Goal: Navigation & Orientation: Understand site structure

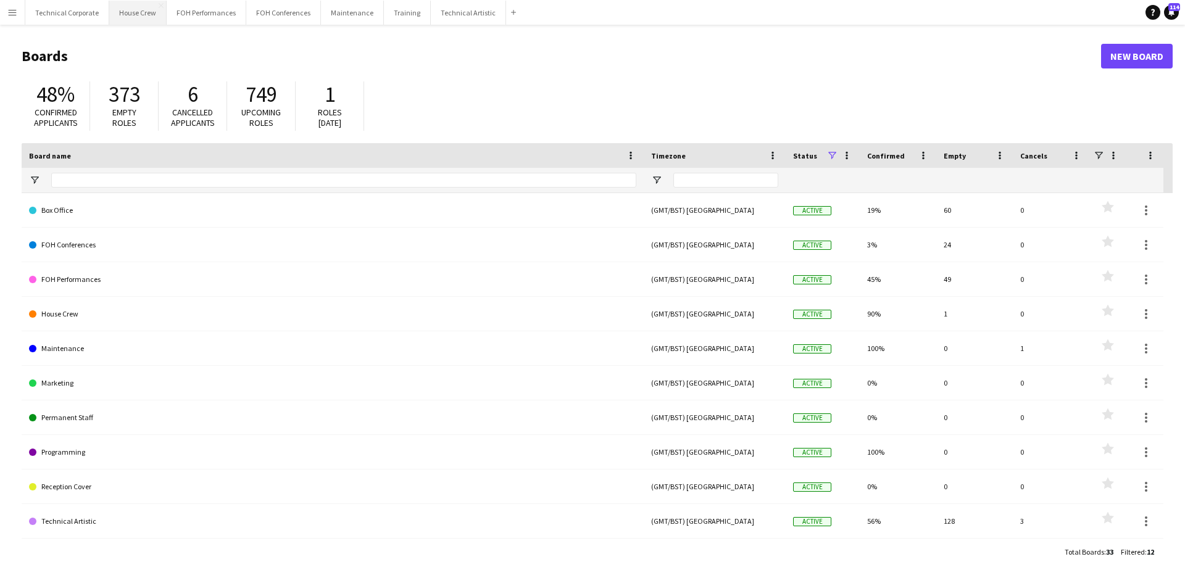
click at [162, 17] on button "House Crew Close" at bounding box center [137, 13] width 57 height 24
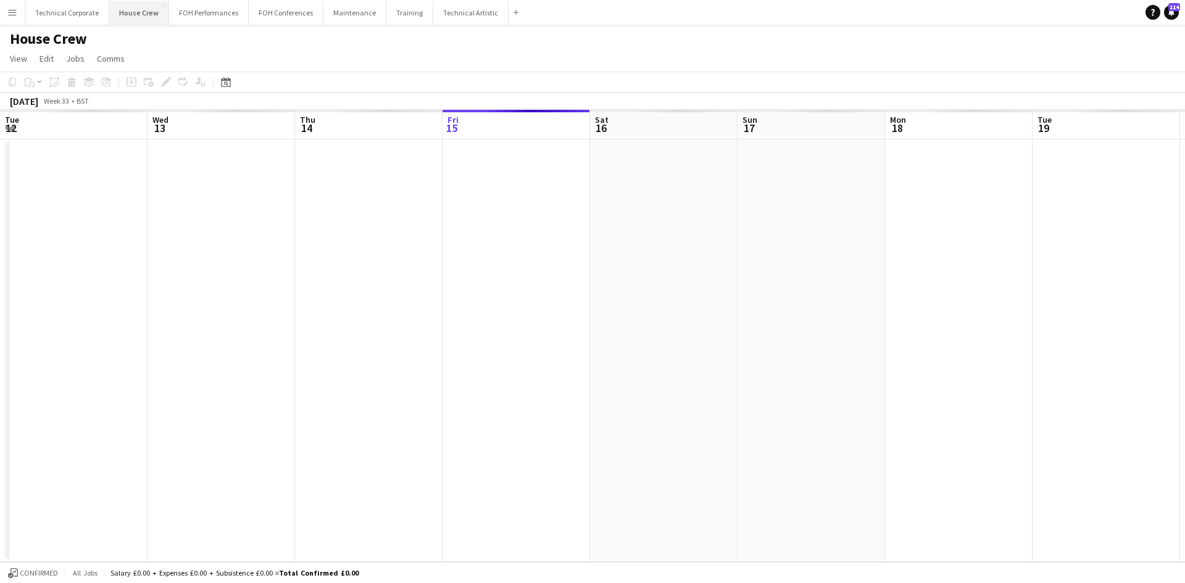
scroll to position [0, 295]
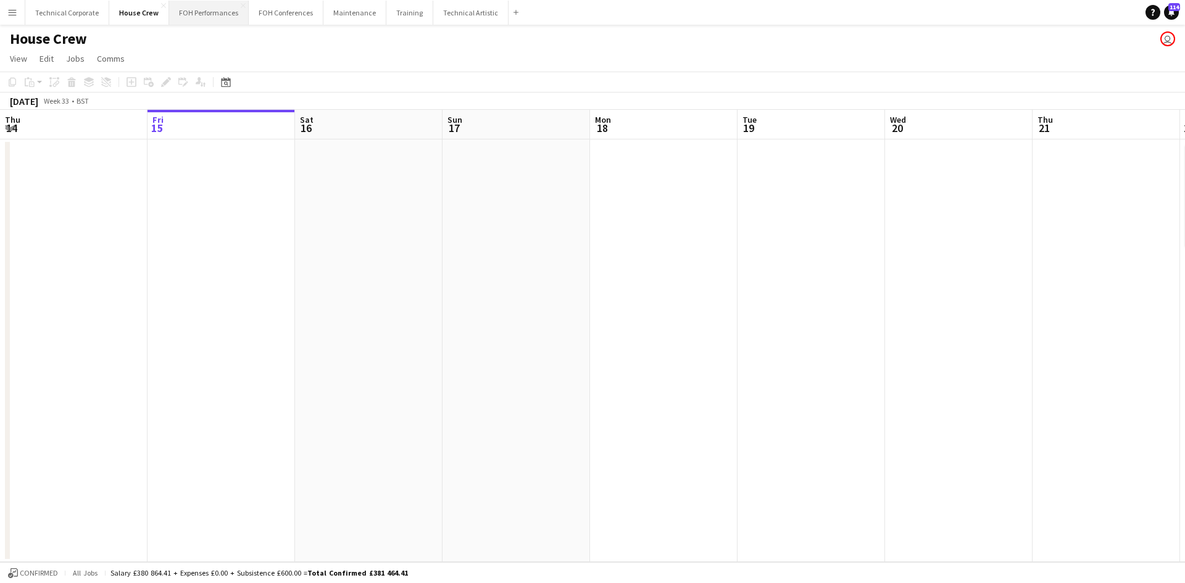
click at [169, 14] on button "FOH Performances Close" at bounding box center [209, 13] width 80 height 24
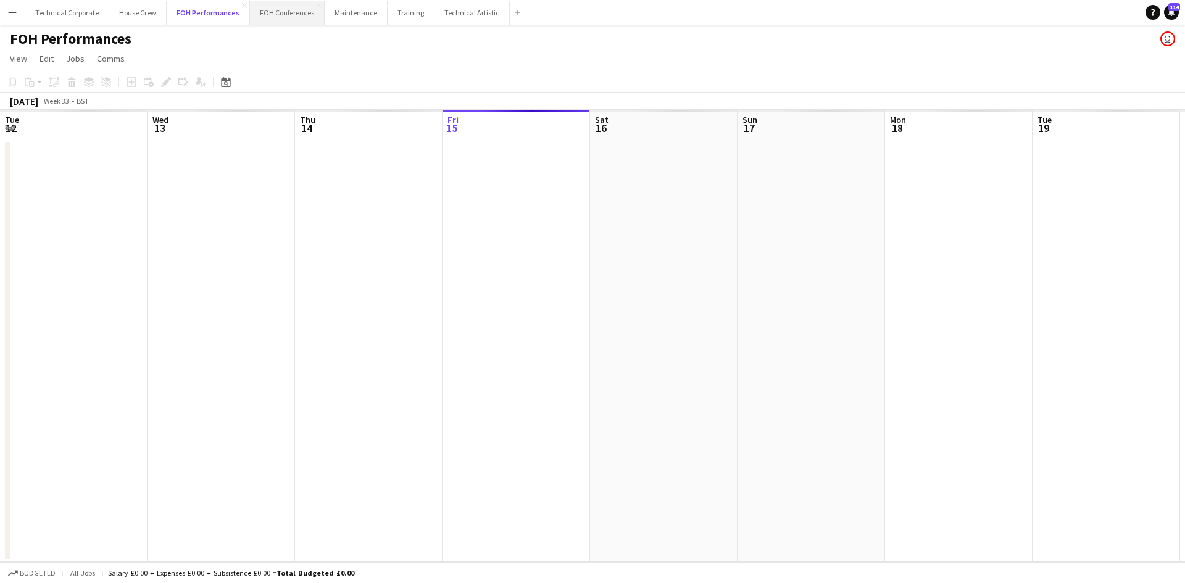
scroll to position [0, 295]
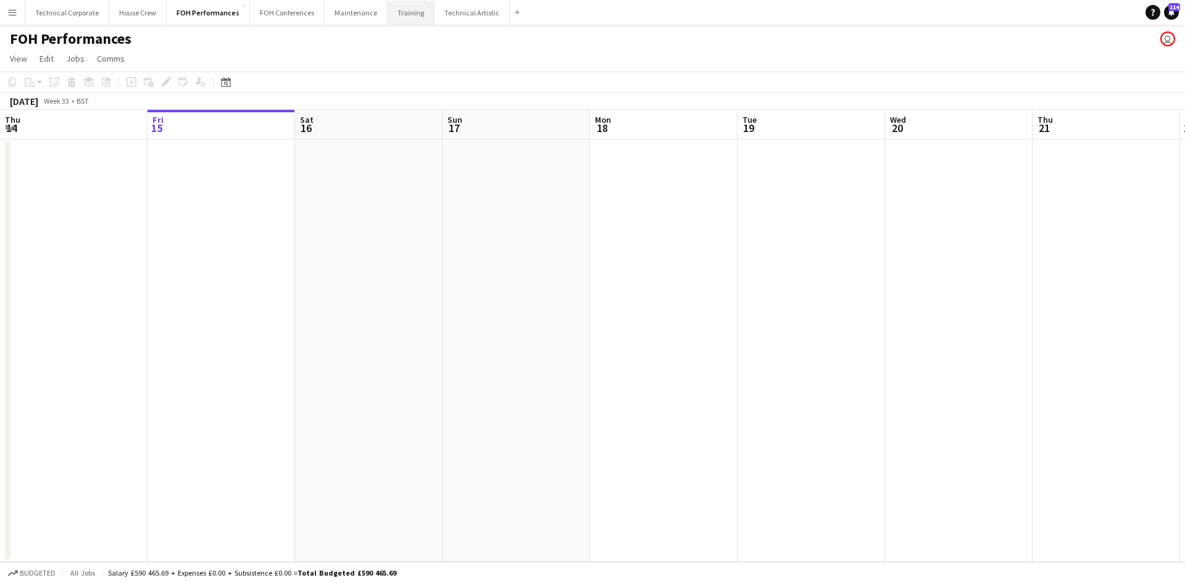
click at [422, 15] on button "Training Close" at bounding box center [411, 13] width 47 height 24
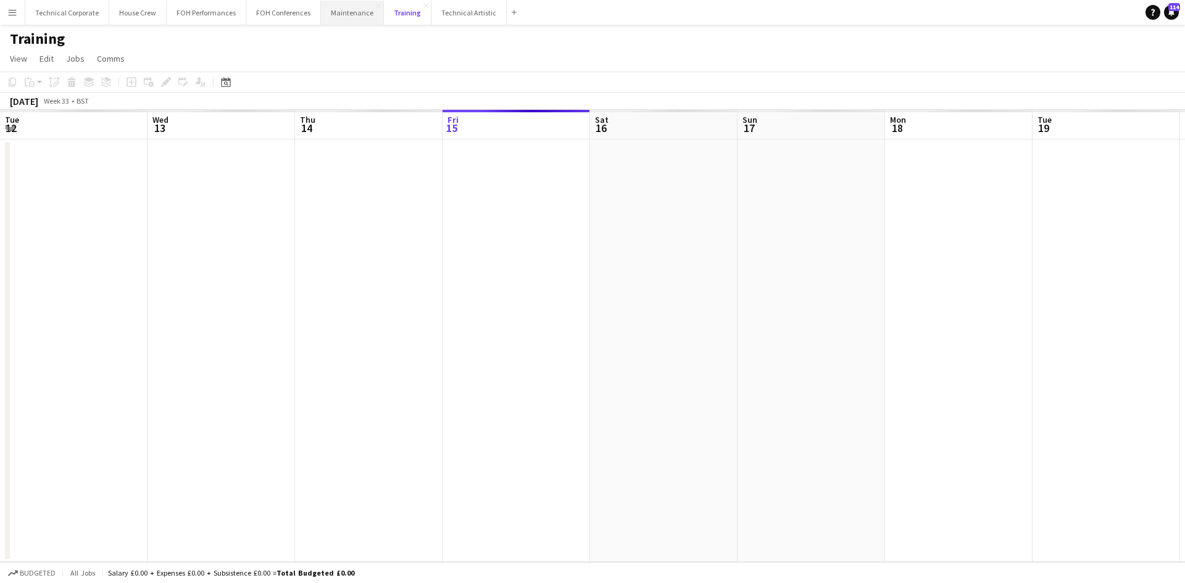
scroll to position [0, 295]
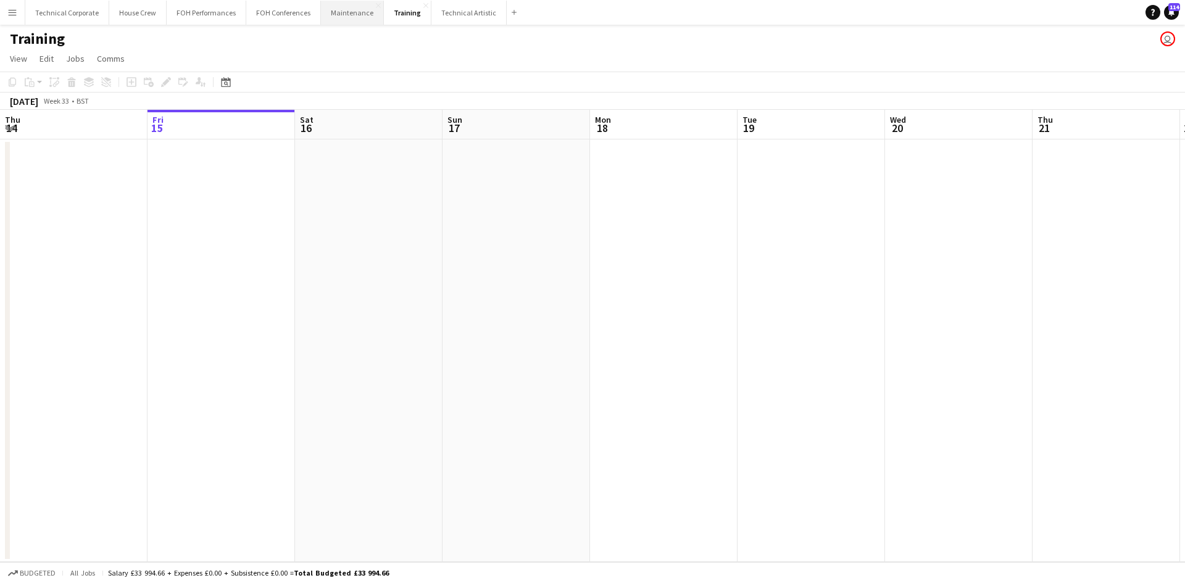
click at [355, 14] on button "Maintenance Close" at bounding box center [352, 13] width 63 height 24
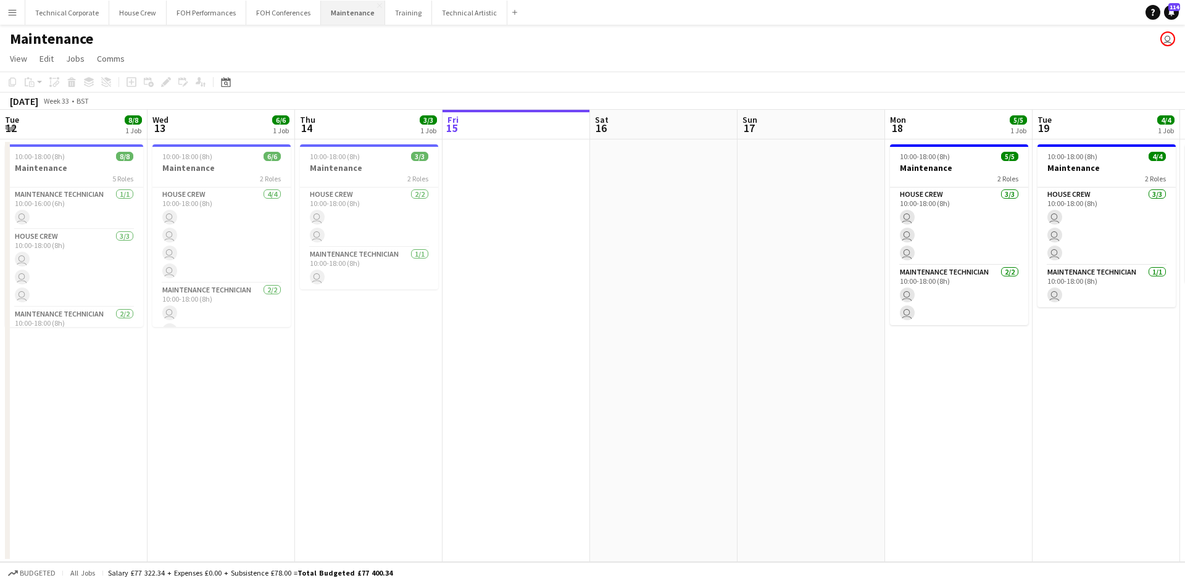
scroll to position [0, 295]
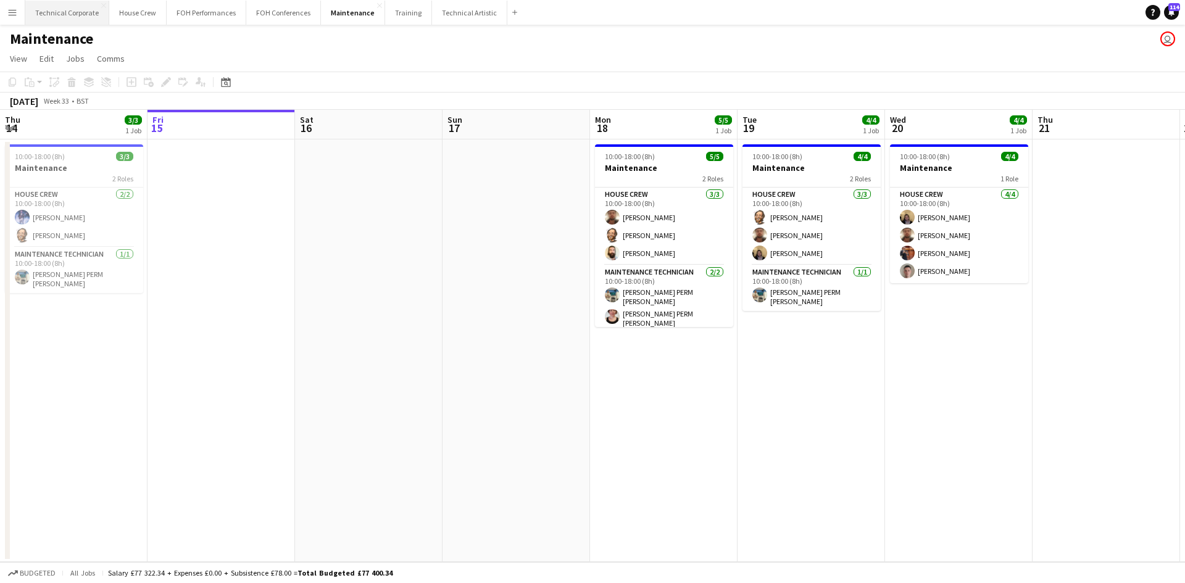
click at [96, 15] on button "Technical Corporate Close" at bounding box center [67, 13] width 84 height 24
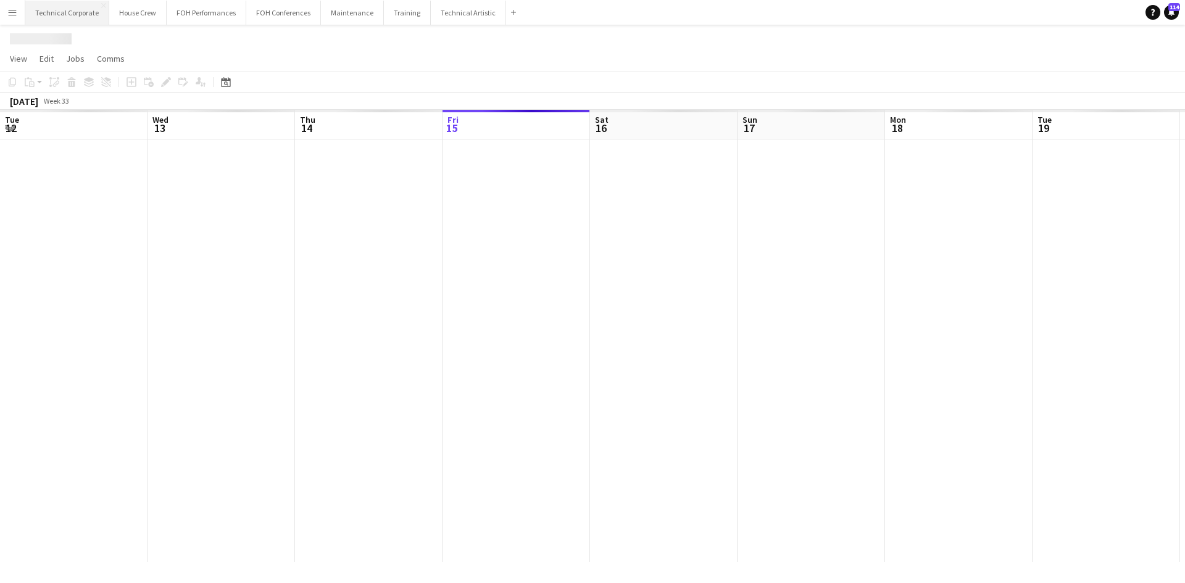
scroll to position [0, 295]
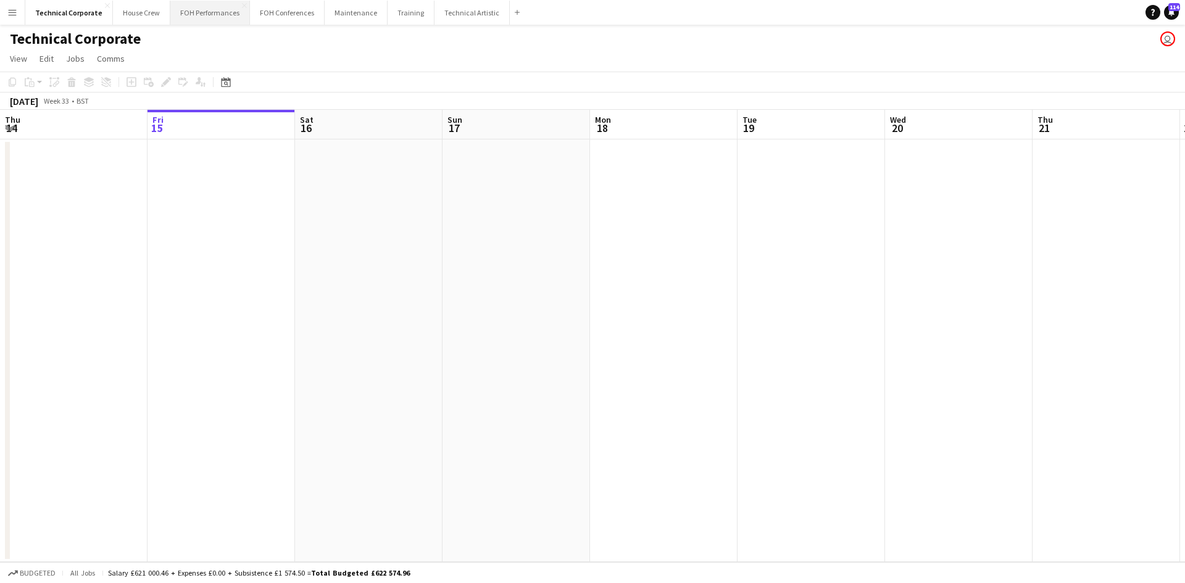
click at [188, 5] on button "FOH Performances Close" at bounding box center [210, 13] width 80 height 24
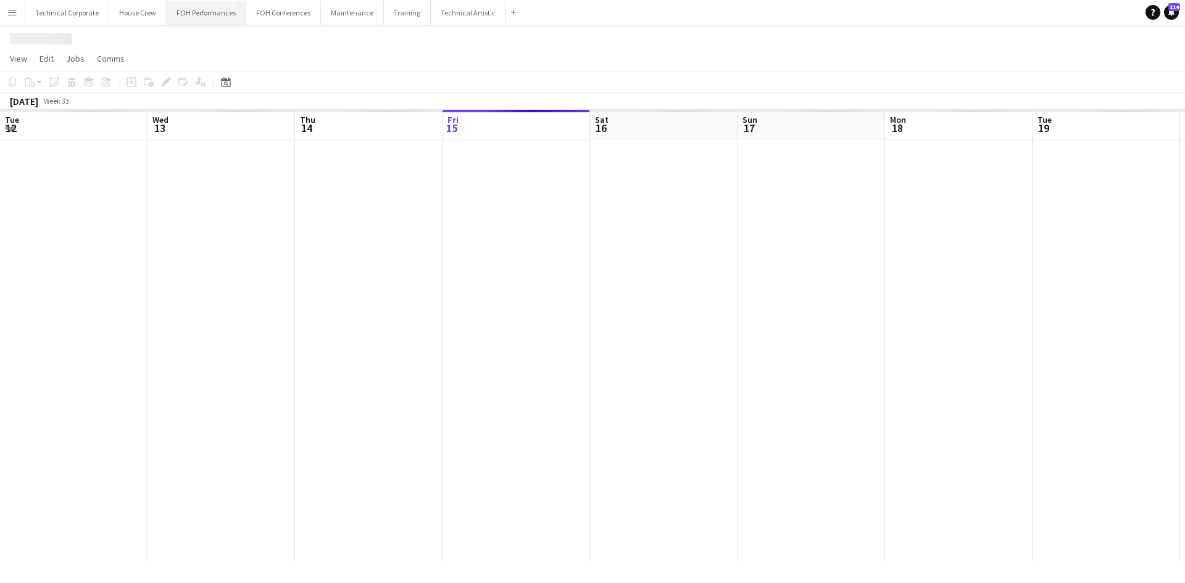
scroll to position [0, 295]
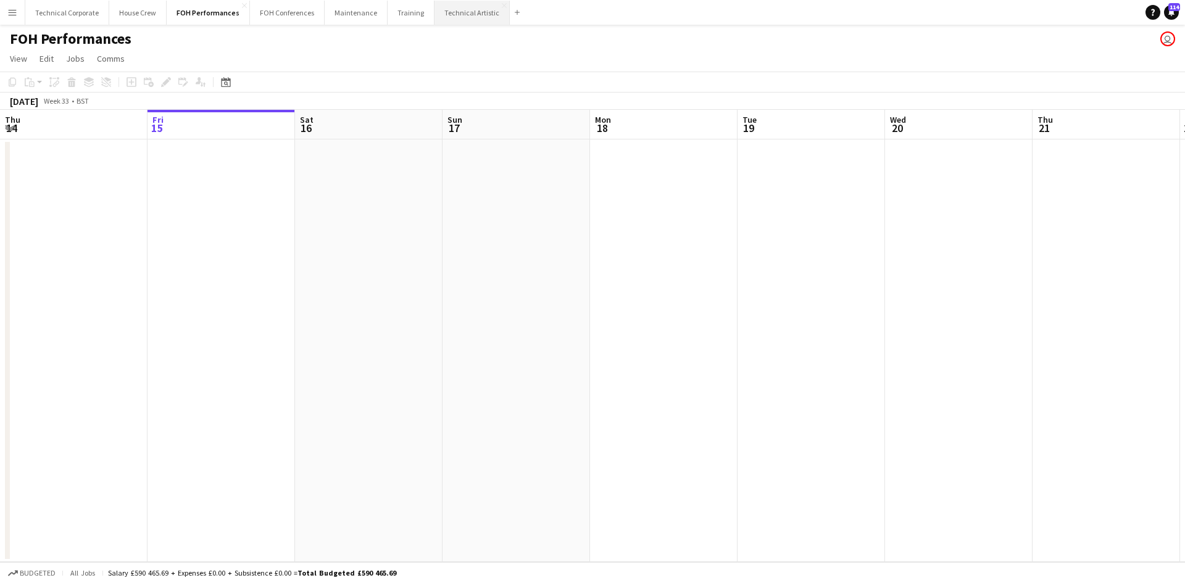
click at [435, 10] on button "Technical Artistic Close" at bounding box center [472, 13] width 75 height 24
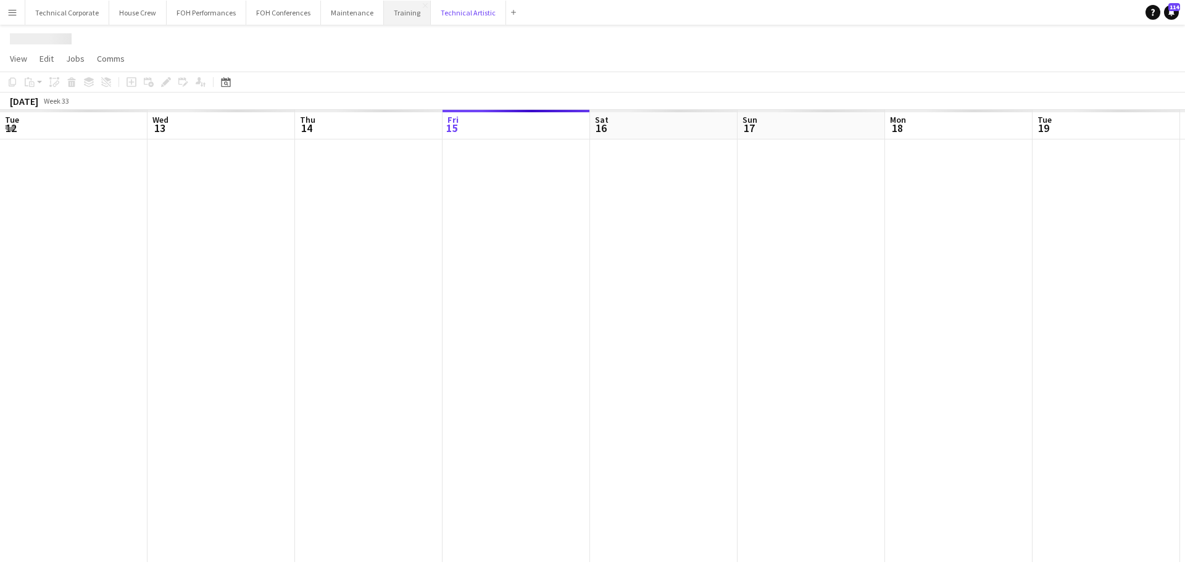
scroll to position [0, 295]
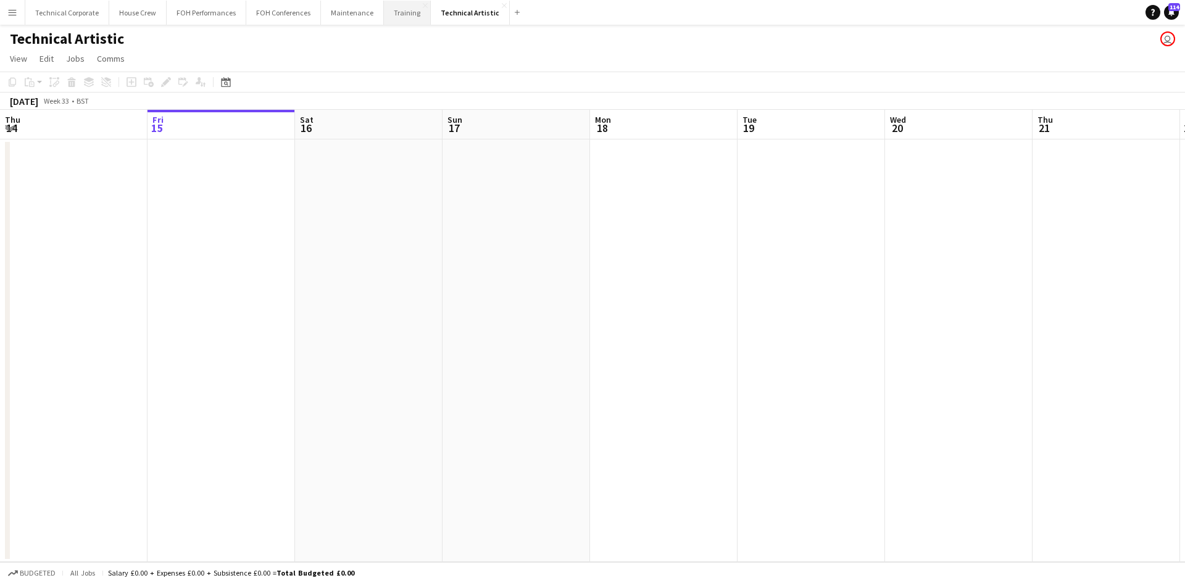
click at [397, 12] on button "Training Close" at bounding box center [407, 13] width 47 height 24
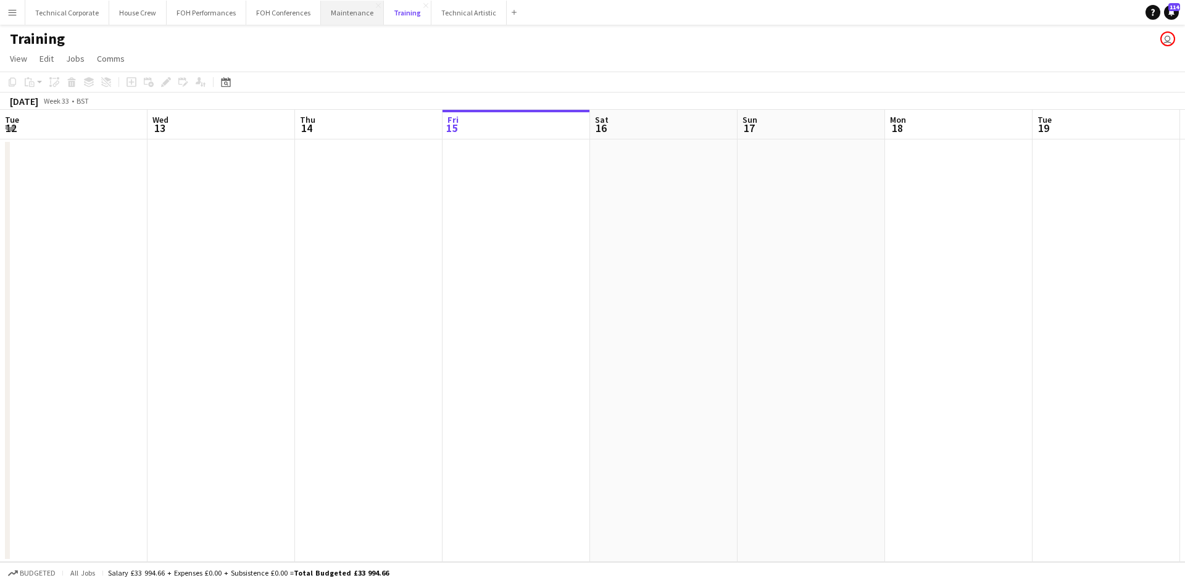
scroll to position [0, 295]
click at [335, 14] on button "Maintenance Close" at bounding box center [352, 13] width 63 height 24
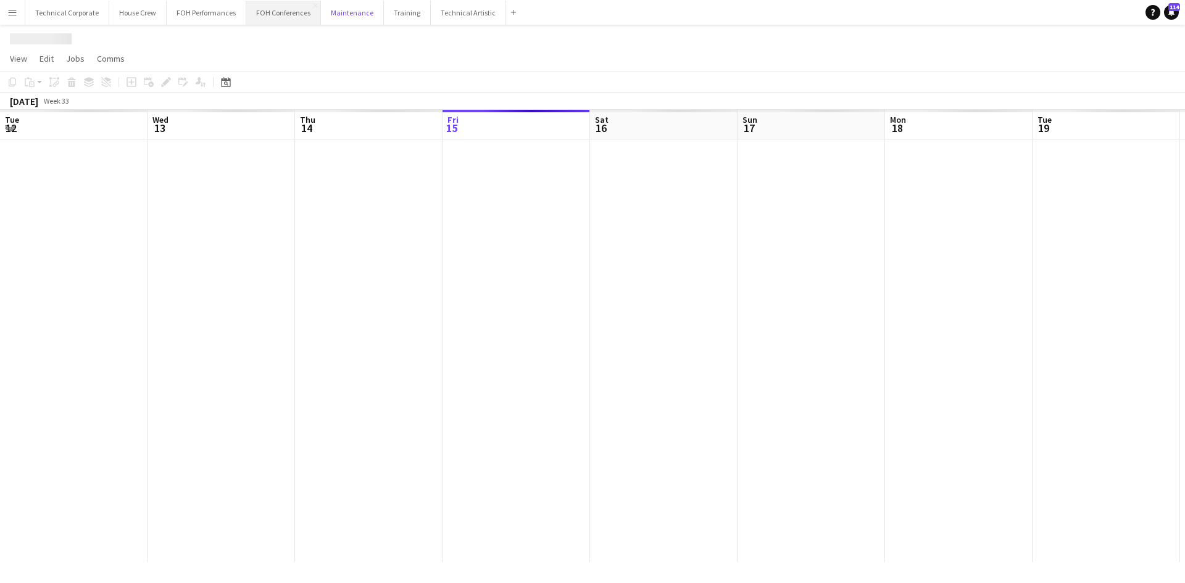
scroll to position [0, 295]
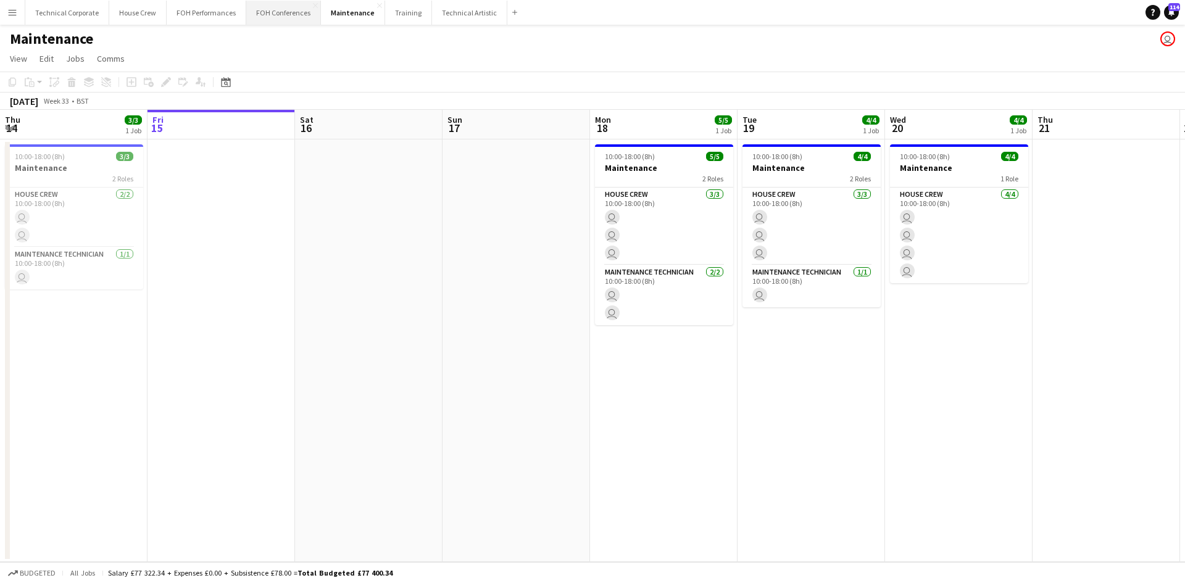
click at [264, 9] on button "FOH Conferences Close" at bounding box center [283, 13] width 75 height 24
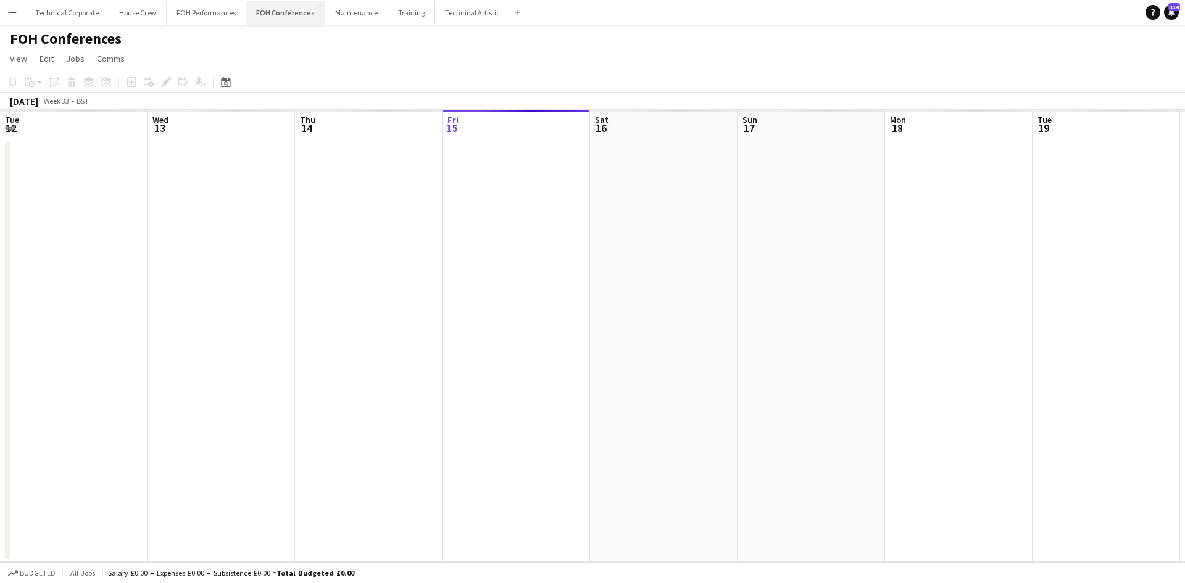
scroll to position [0, 295]
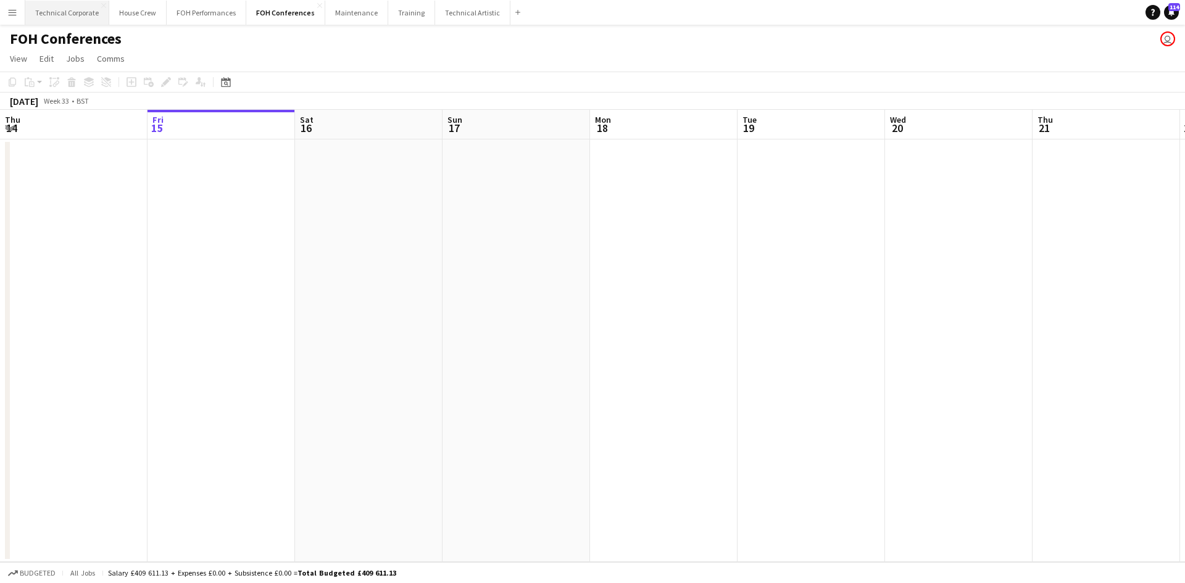
click at [44, 20] on button "Technical Corporate Close" at bounding box center [67, 13] width 84 height 24
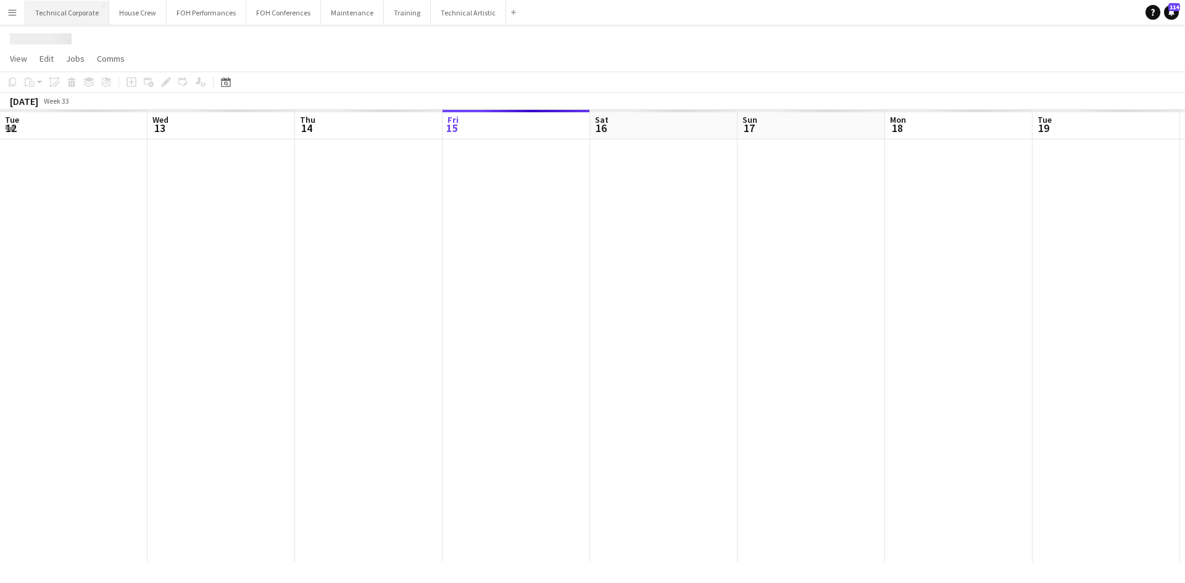
scroll to position [0, 295]
